Goal: Task Accomplishment & Management: Use online tool/utility

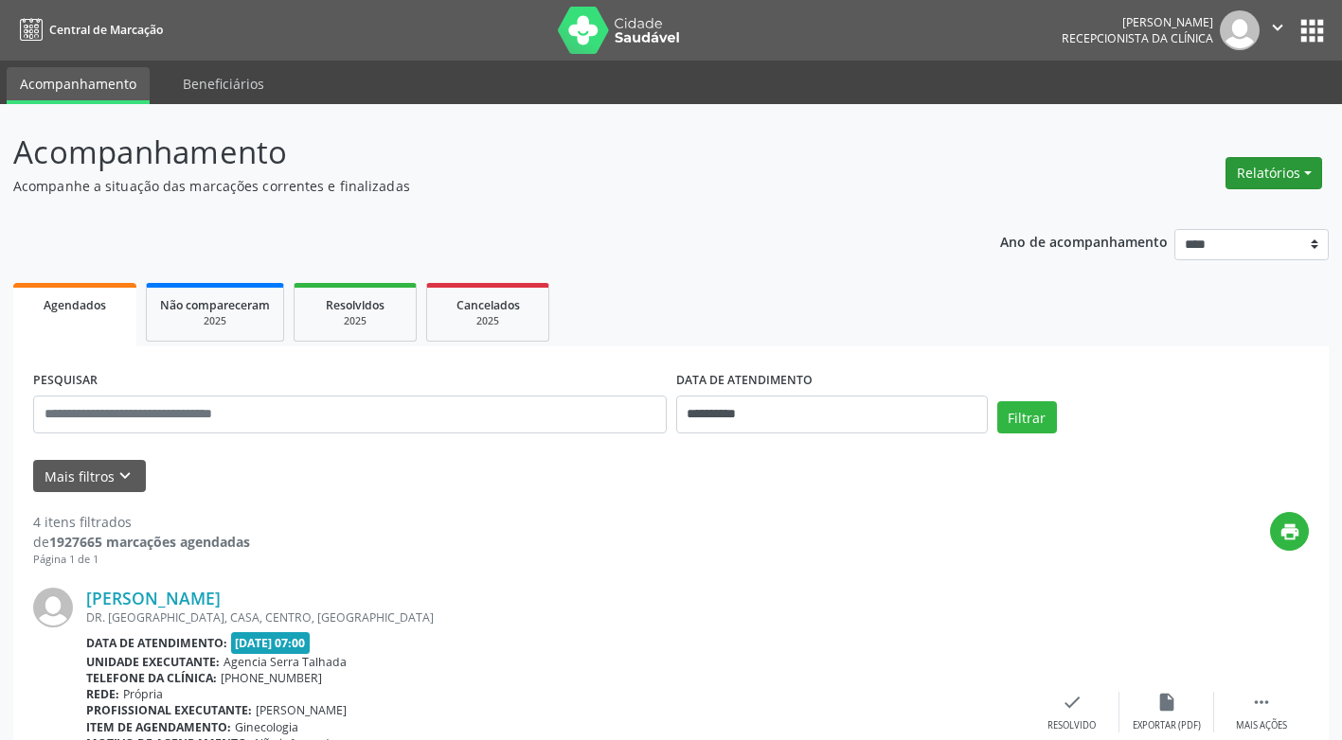
click at [1306, 172] on button "Relatórios" at bounding box center [1273, 173] width 97 height 32
click at [1181, 210] on link "Agendamentos" at bounding box center [1221, 214] width 204 height 27
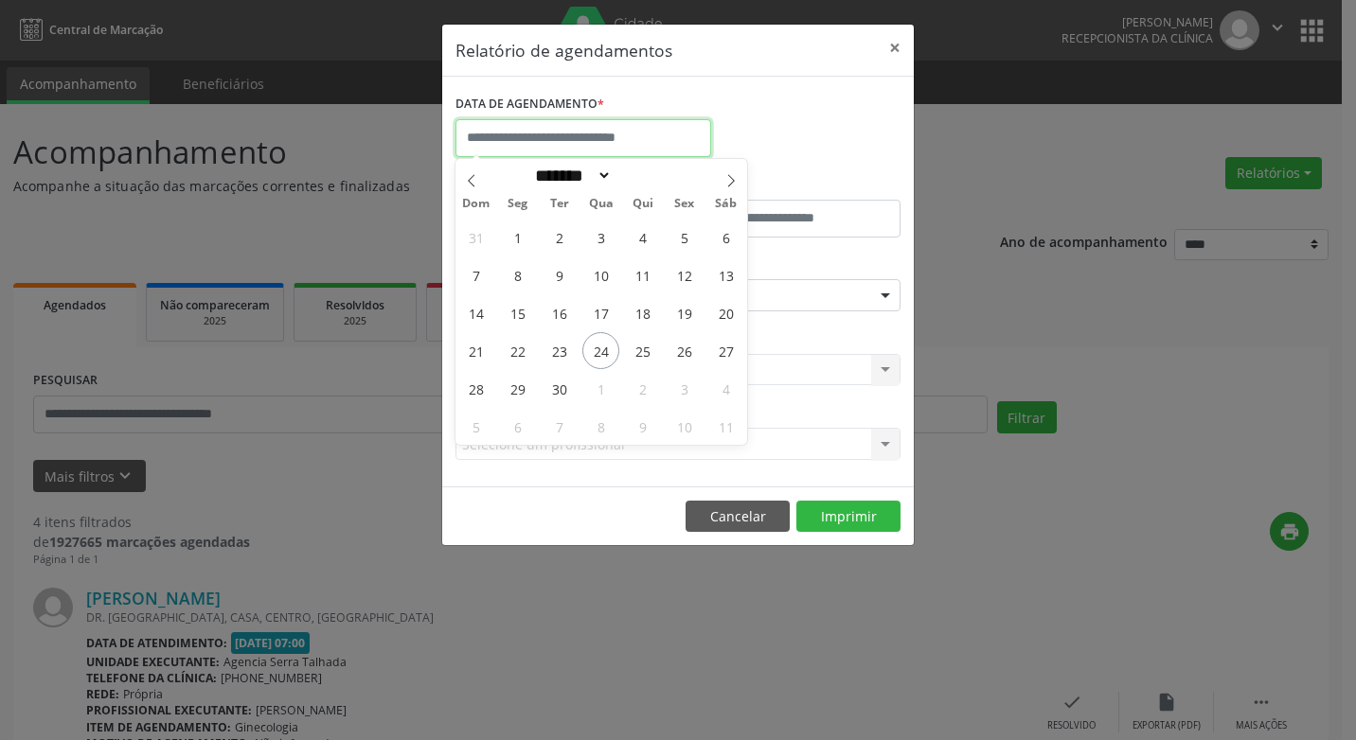
click at [527, 134] on input "text" at bounding box center [583, 138] width 256 height 38
click at [638, 352] on span "25" at bounding box center [642, 350] width 37 height 37
type input "**********"
click at [638, 352] on span "25" at bounding box center [642, 350] width 37 height 37
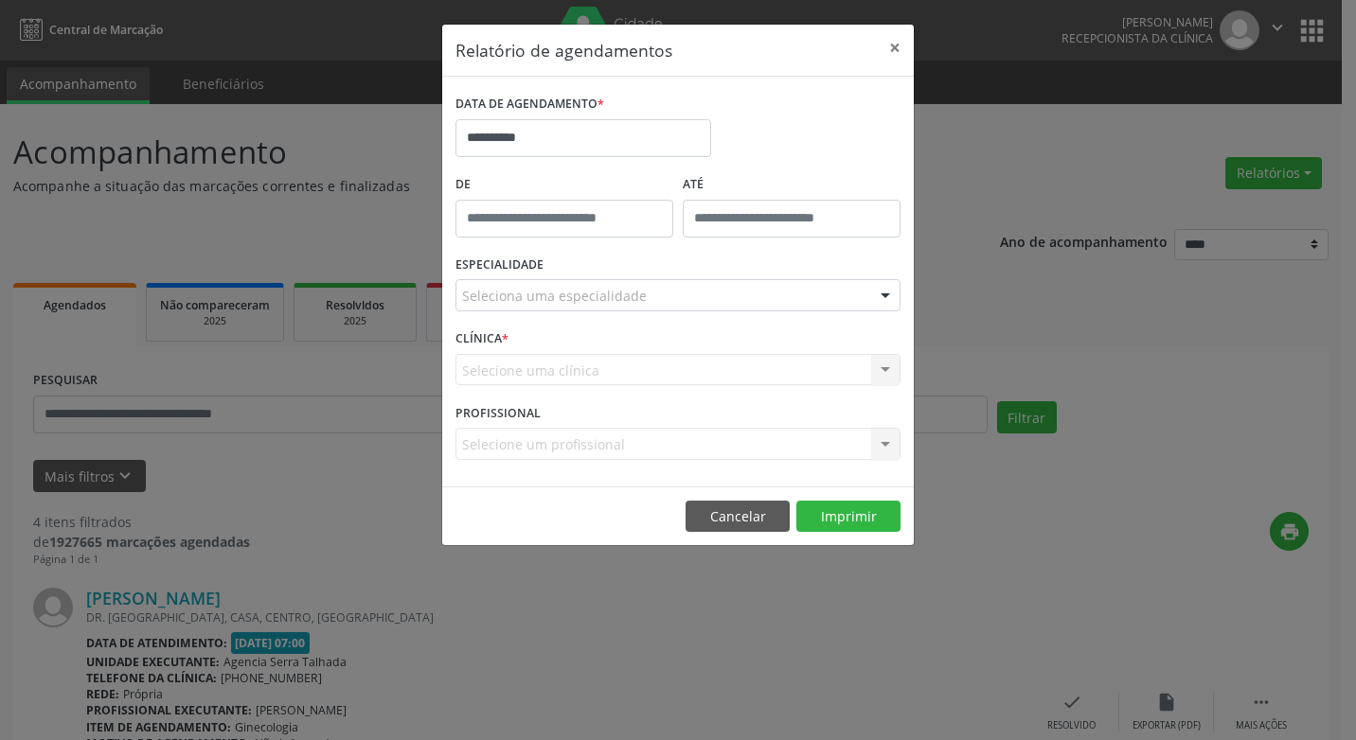
click at [680, 292] on div "Seleciona uma especialidade" at bounding box center [677, 295] width 445 height 32
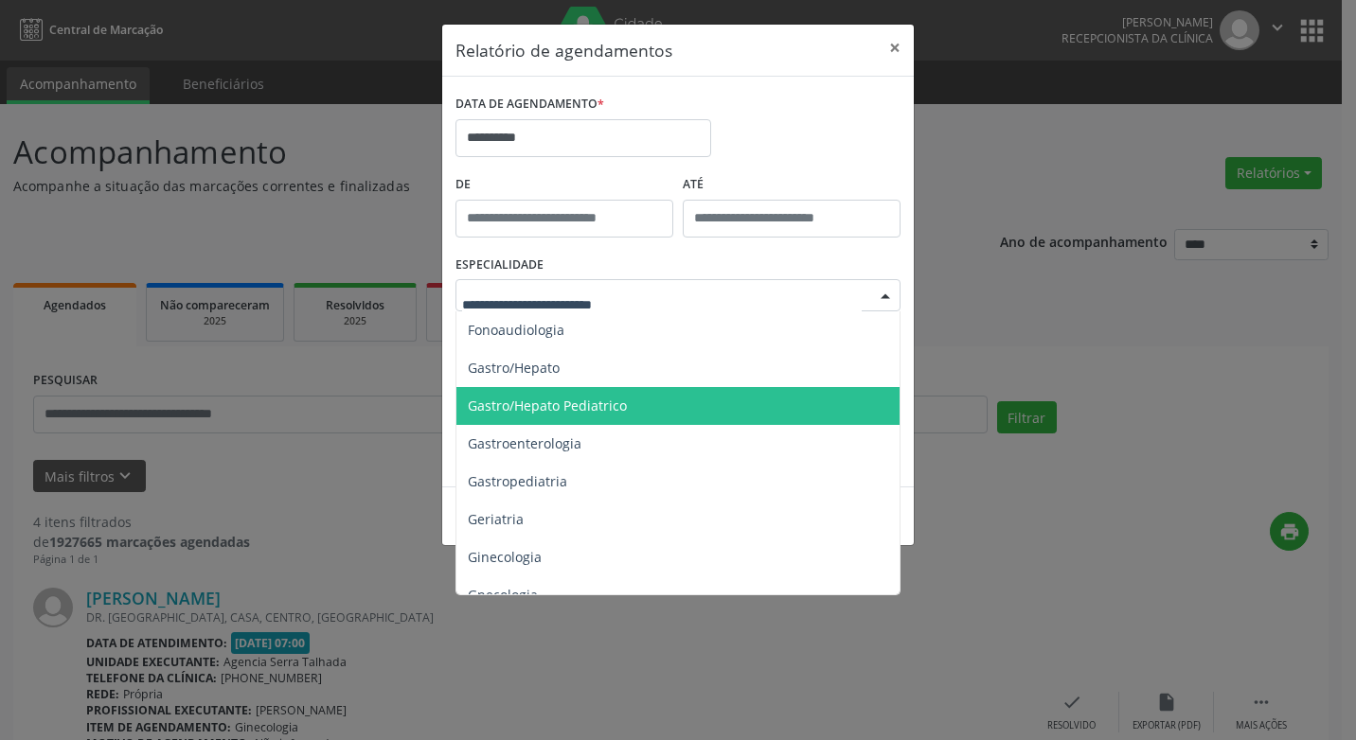
scroll to position [1231, 0]
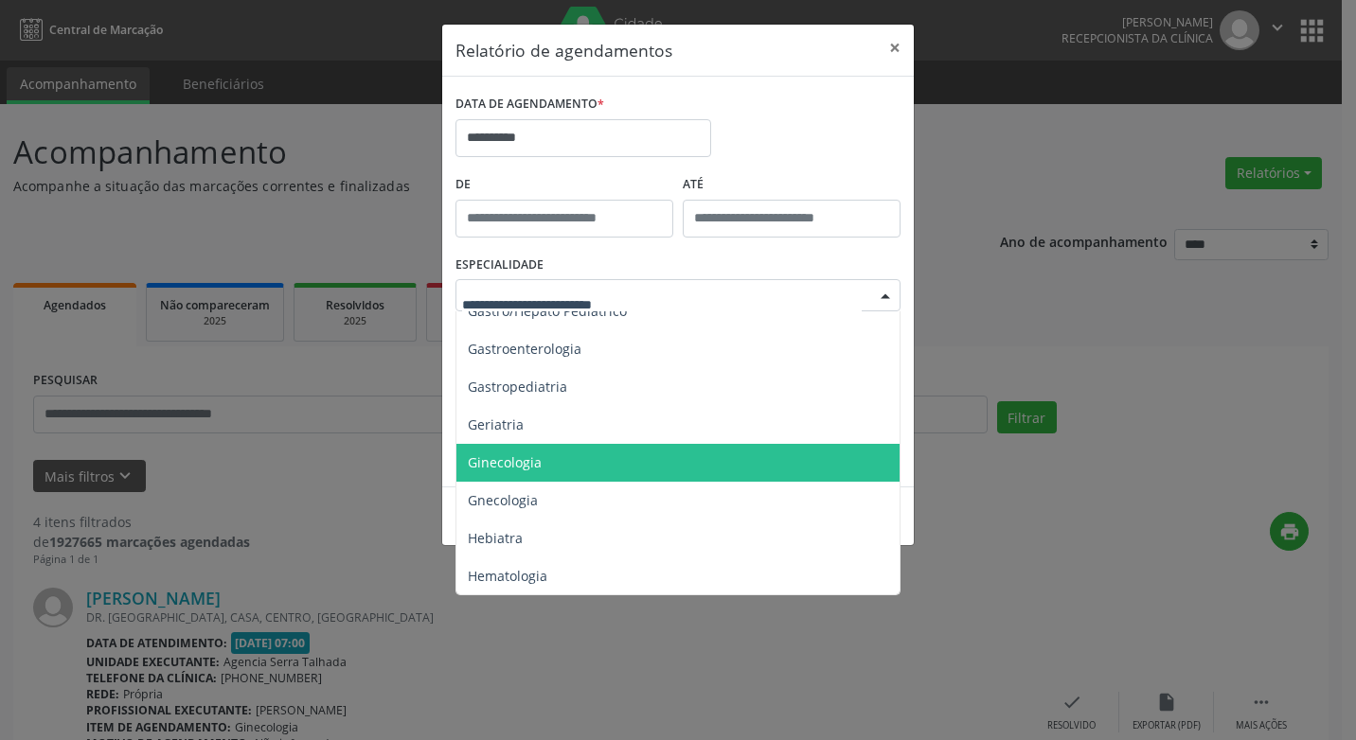
click at [486, 469] on span "Ginecologia" at bounding box center [505, 462] width 74 height 18
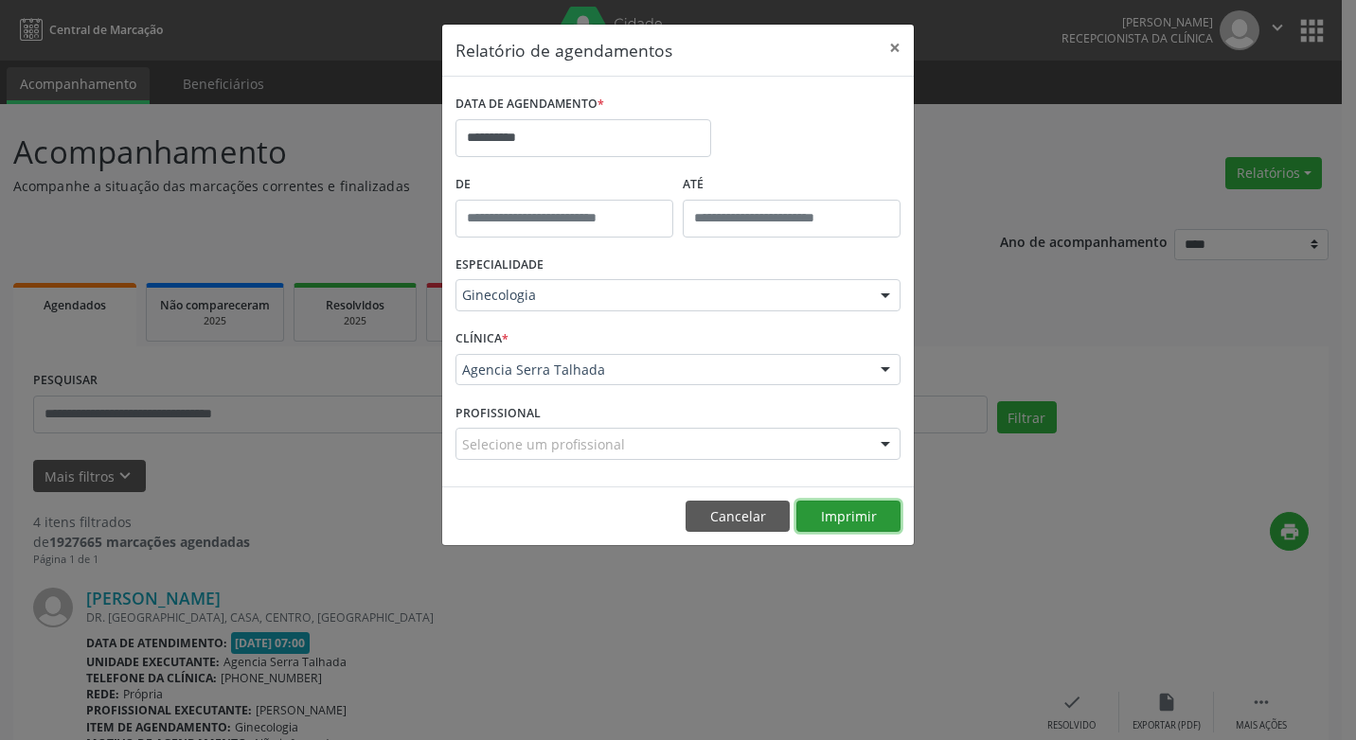
click at [839, 519] on button "Imprimir" at bounding box center [848, 517] width 104 height 32
click at [551, 142] on body "**********" at bounding box center [678, 370] width 1356 height 740
click at [769, 124] on div "**********" at bounding box center [678, 130] width 454 height 80
click at [886, 293] on div at bounding box center [885, 296] width 28 height 32
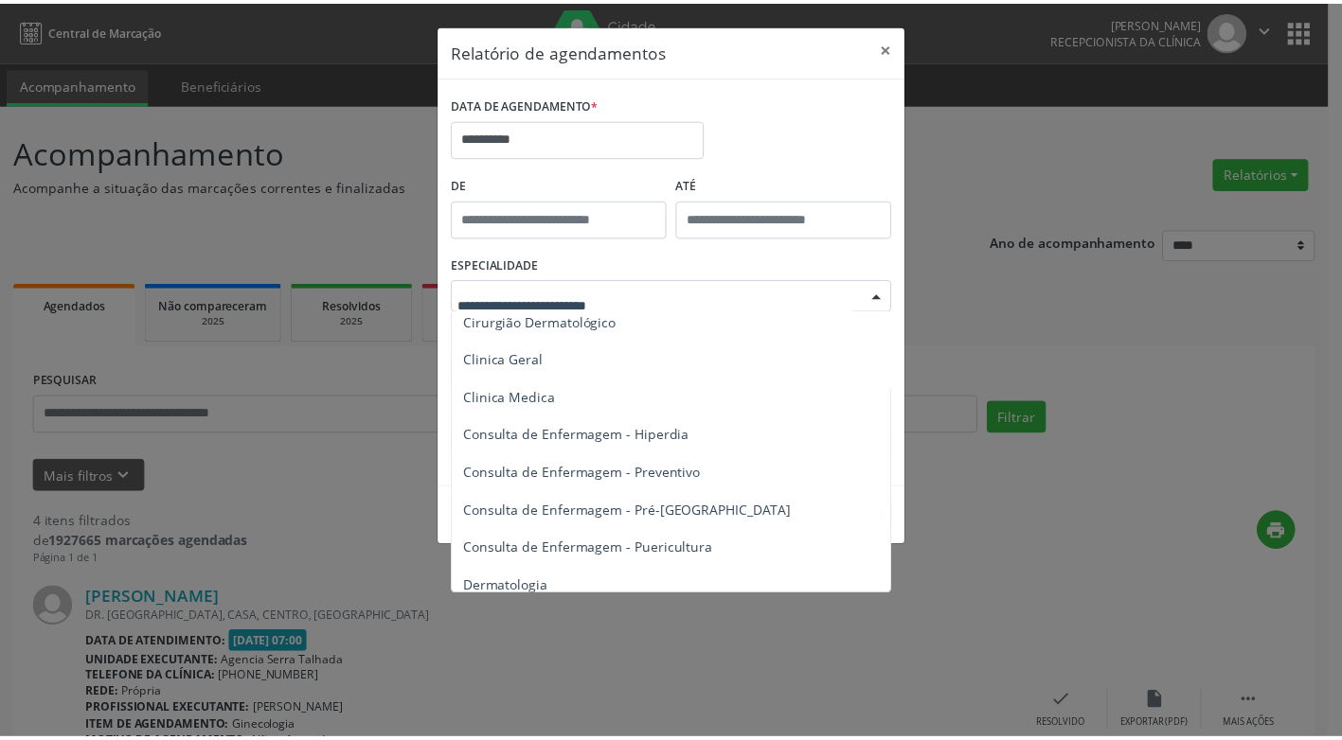
scroll to position [663, 0]
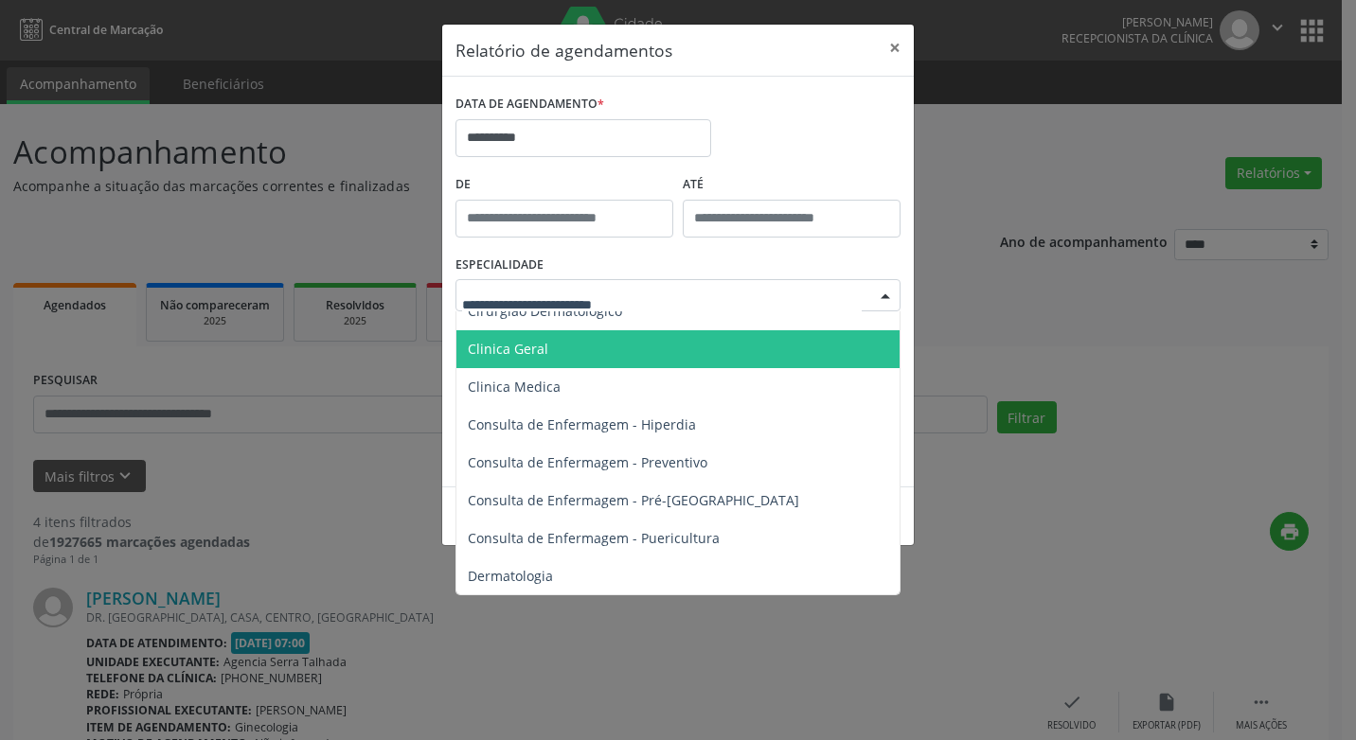
click at [521, 344] on span "Clinica Geral" at bounding box center [508, 349] width 80 height 18
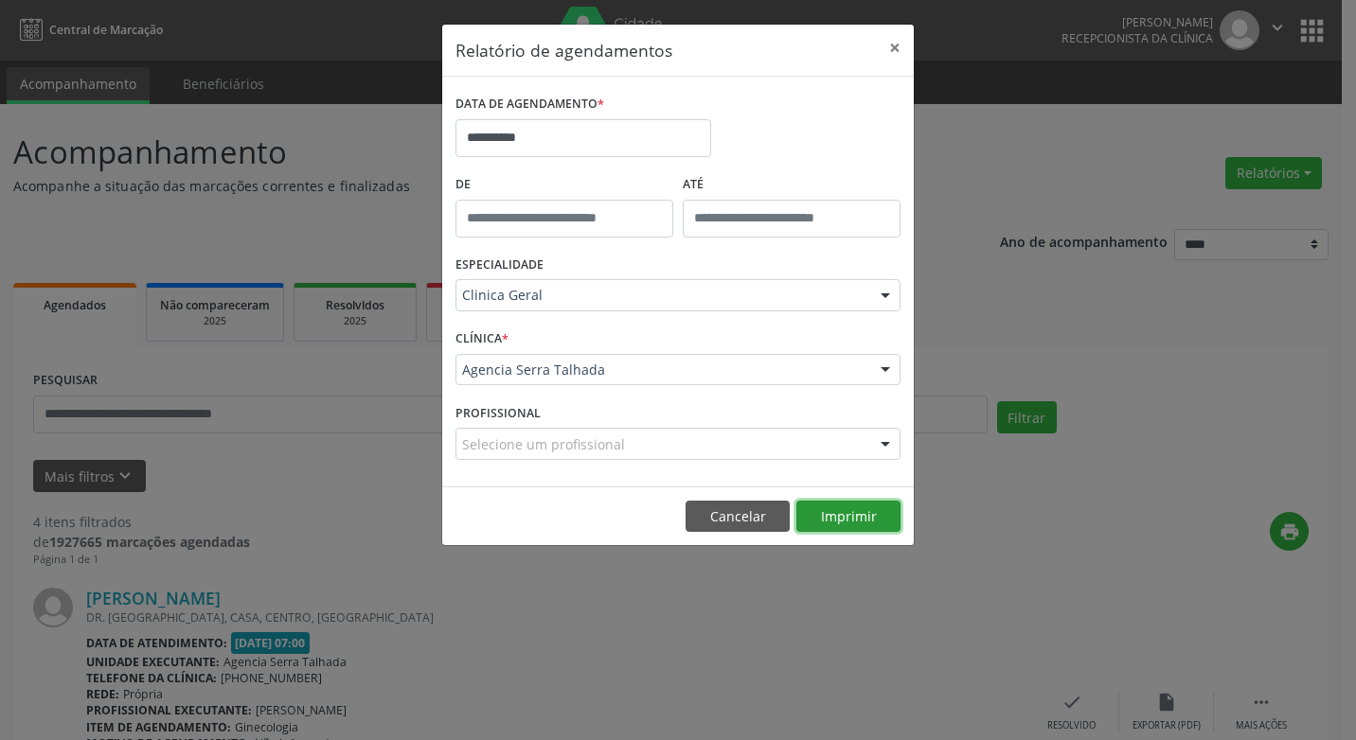
click at [828, 516] on button "Imprimir" at bounding box center [848, 517] width 104 height 32
click at [894, 48] on button "×" at bounding box center [895, 48] width 38 height 46
